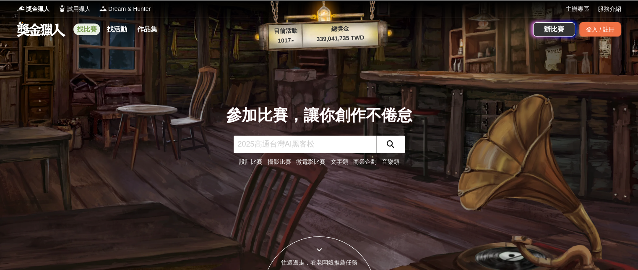
click at [87, 30] on link "找比賽" at bounding box center [86, 29] width 27 height 12
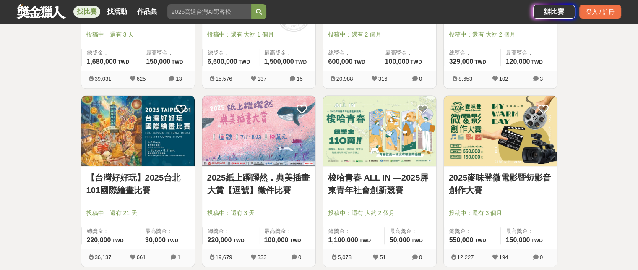
scroll to position [629, 0]
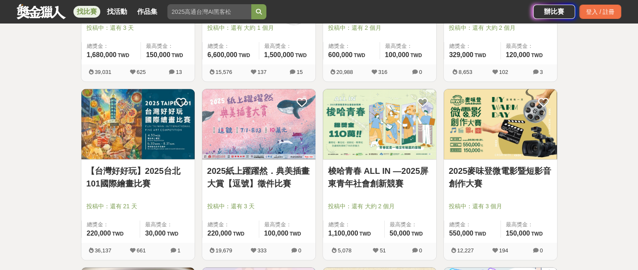
click at [261, 123] on img at bounding box center [258, 124] width 113 height 70
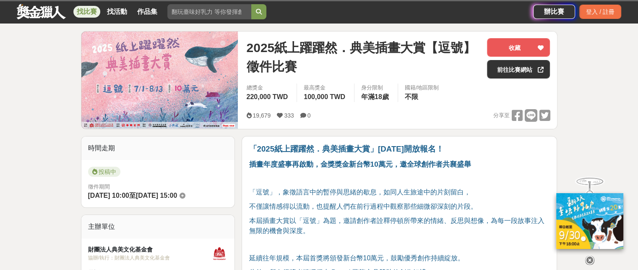
scroll to position [84, 0]
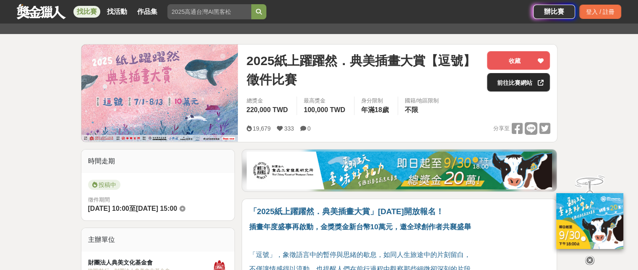
click at [525, 83] on link "前往比賽網站" at bounding box center [518, 82] width 63 height 18
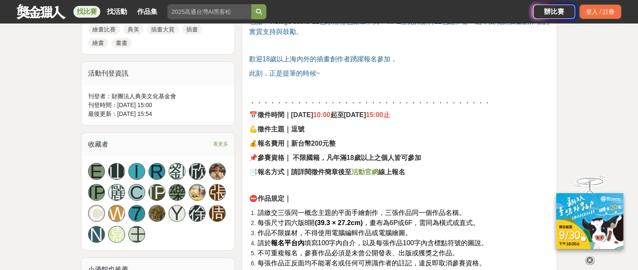
scroll to position [419, 0]
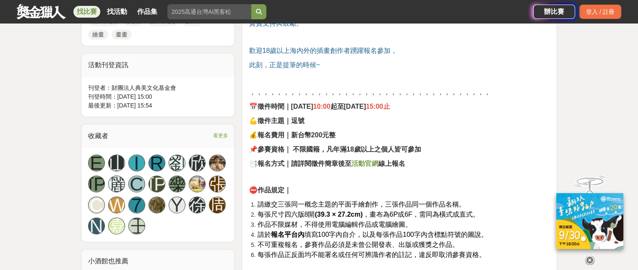
click at [367, 160] on strong "活動官網" at bounding box center [364, 163] width 27 height 7
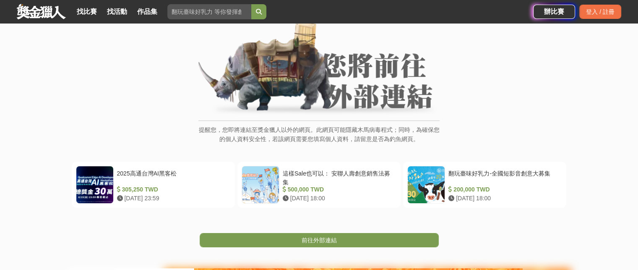
scroll to position [43, 0]
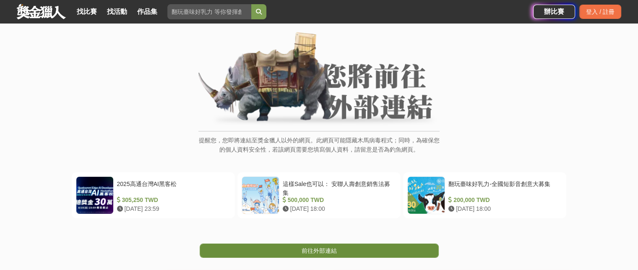
click at [338, 247] on link "前往外部連結" at bounding box center [319, 250] width 239 height 14
